Goal: Information Seeking & Learning: Learn about a topic

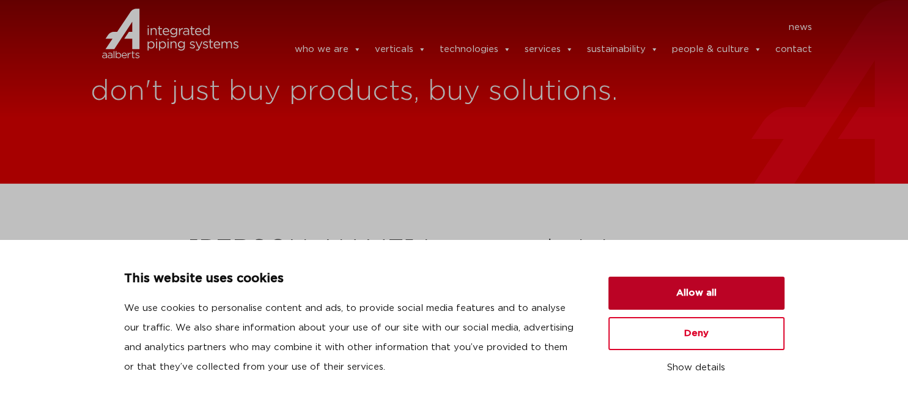
click at [709, 291] on button "Allow all" at bounding box center [697, 293] width 176 height 33
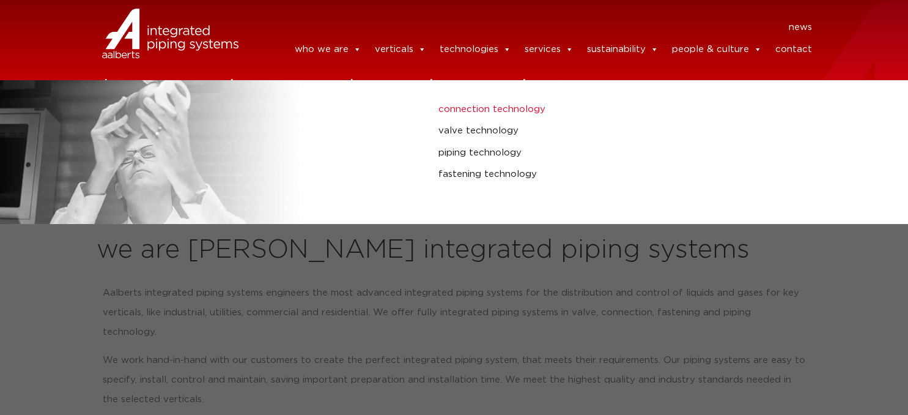
click at [473, 108] on link "connection technology" at bounding box center [609, 110] width 341 height 16
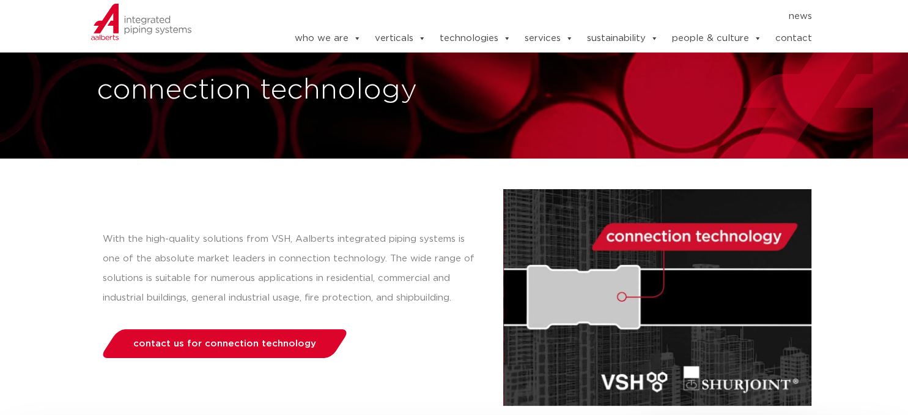
scroll to position [64, 0]
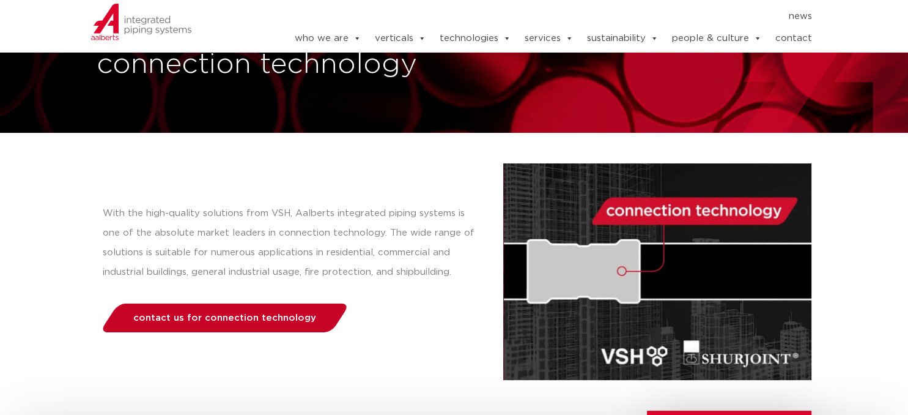
click at [279, 319] on span "contact us for connection technology" at bounding box center [224, 317] width 183 height 9
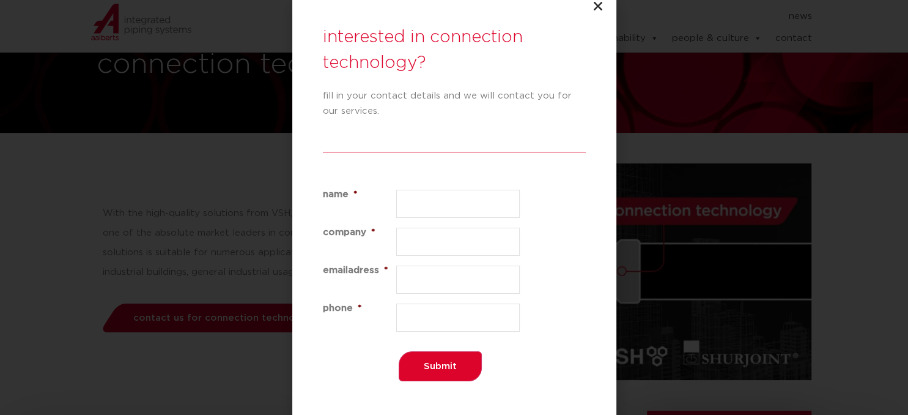
scroll to position [436, 0]
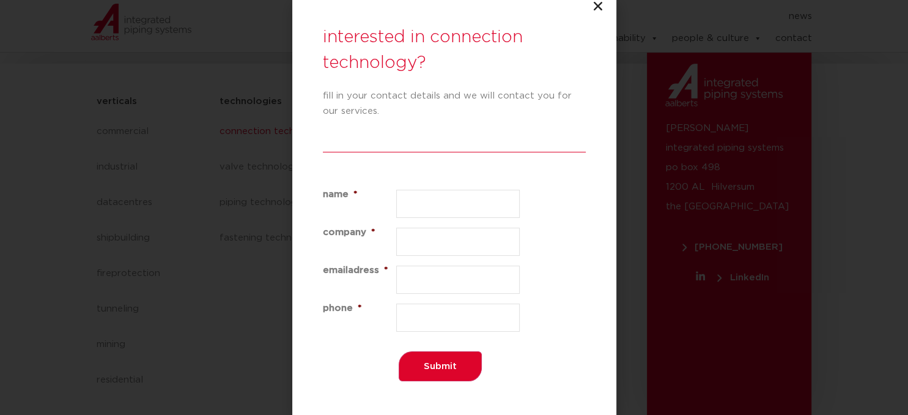
click at [595, 5] on icon "Close" at bounding box center [598, 6] width 12 height 12
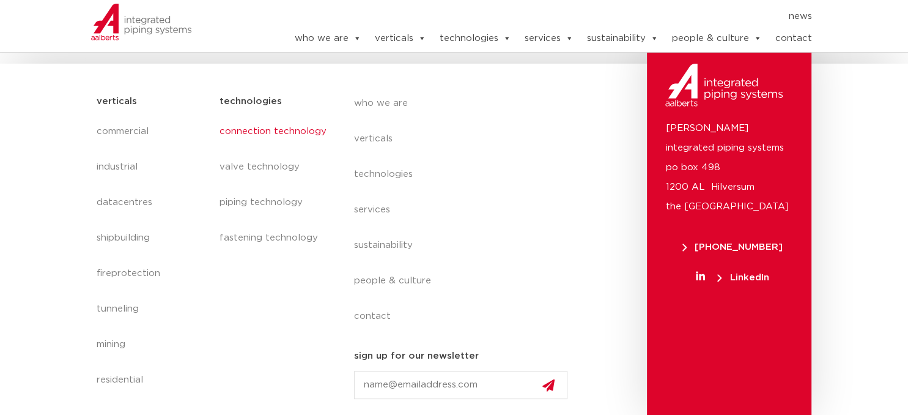
scroll to position [174, 0]
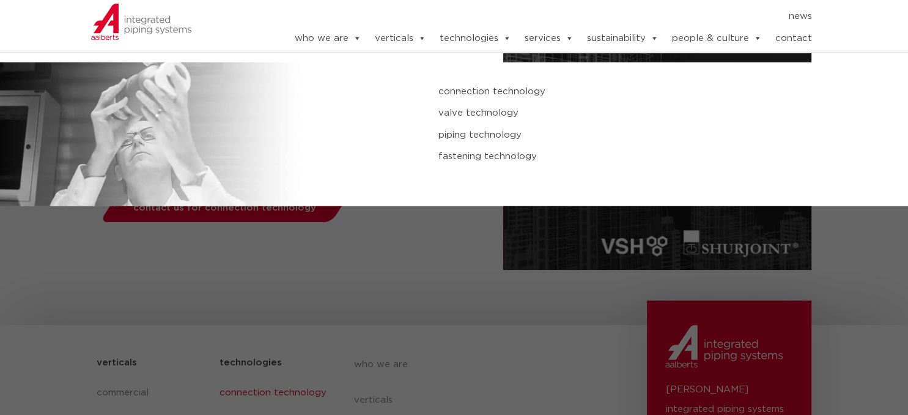
click at [464, 94] on link "connection technology" at bounding box center [609, 92] width 341 height 16
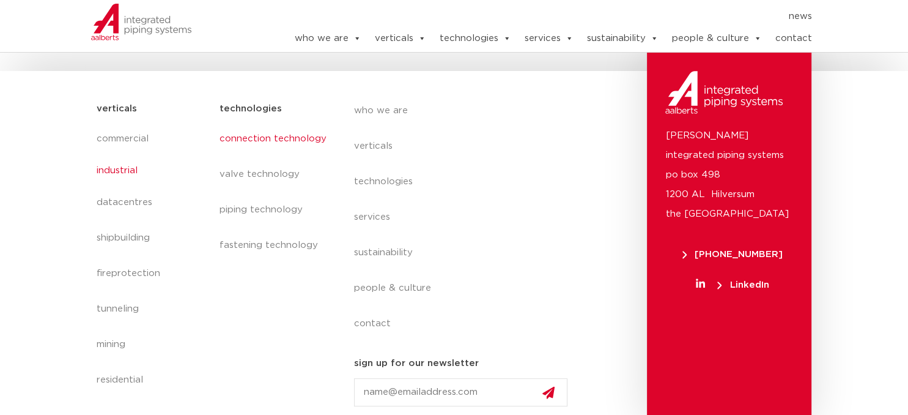
scroll to position [428, 0]
click at [139, 136] on link "commercial" at bounding box center [152, 136] width 111 height 28
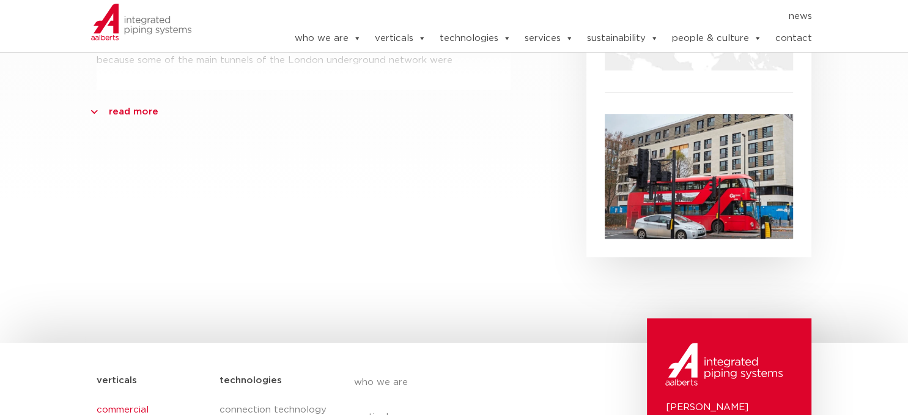
scroll to position [904, 0]
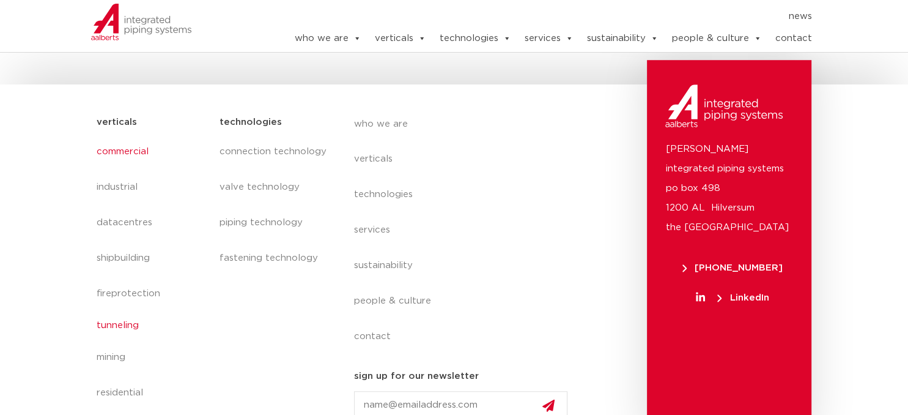
click at [131, 332] on link "tunneling" at bounding box center [152, 325] width 111 height 28
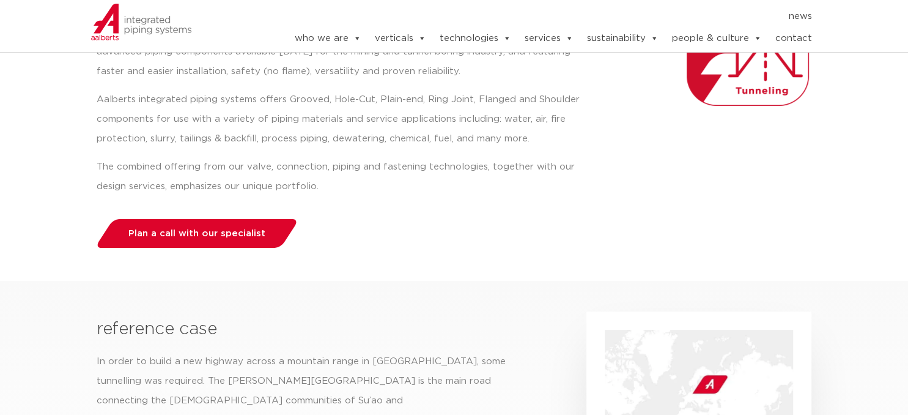
scroll to position [258, 0]
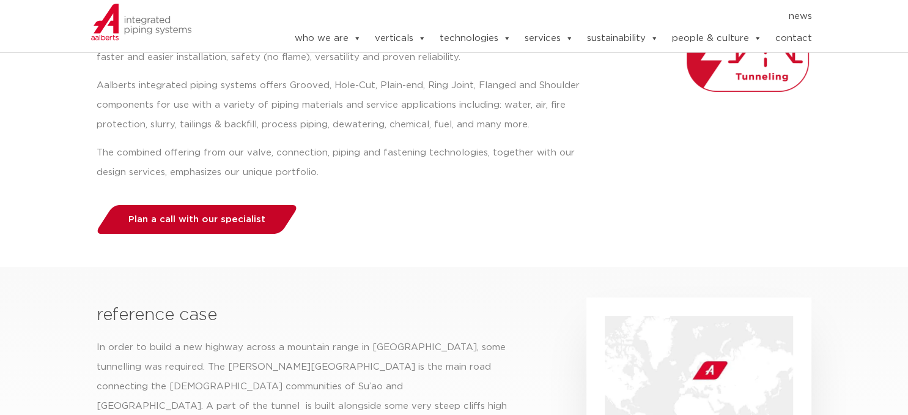
click at [254, 222] on span "Plan a call with our specialist" at bounding box center [196, 219] width 137 height 9
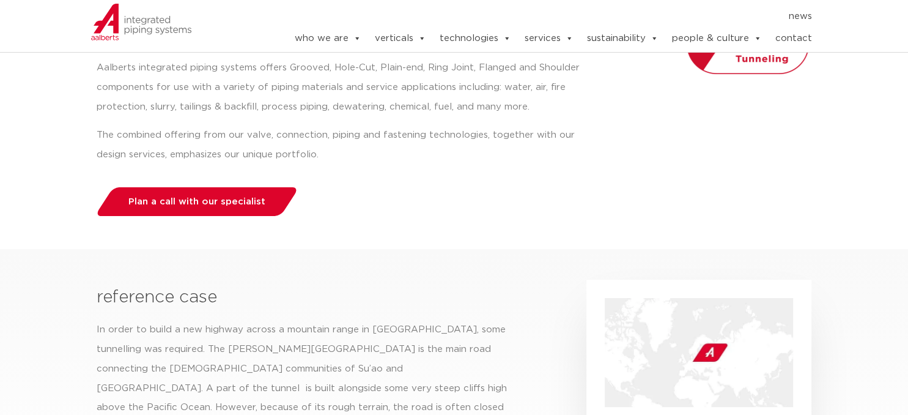
scroll to position [581, 0]
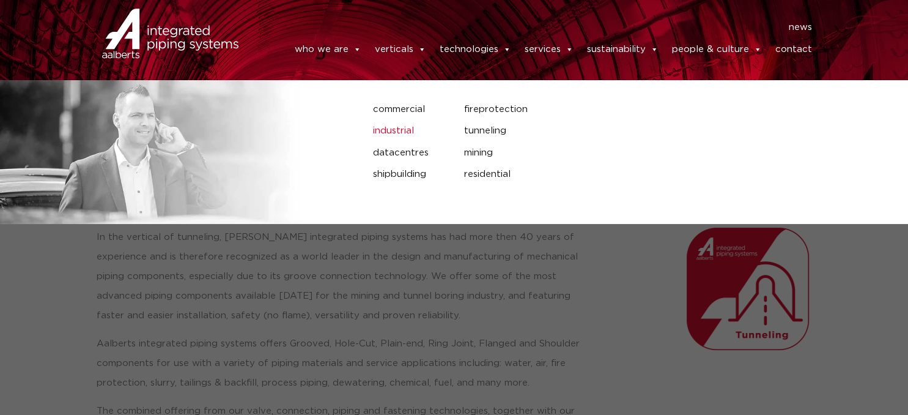
click at [400, 134] on link "industrial" at bounding box center [409, 131] width 72 height 16
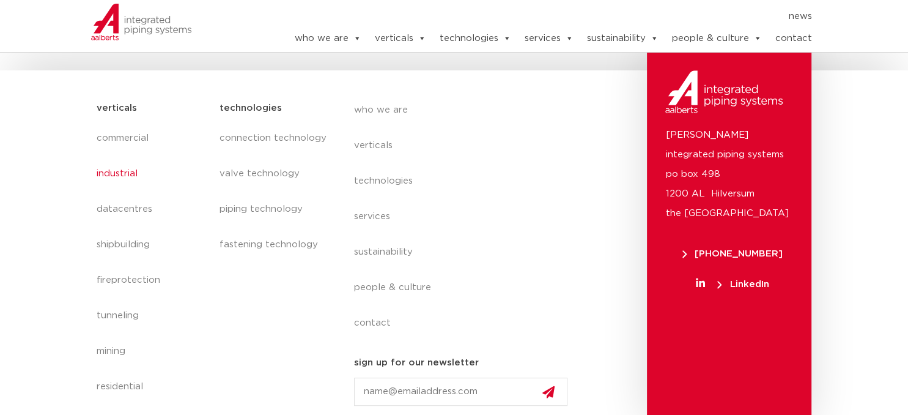
scroll to position [530, 0]
